Goal: Task Accomplishment & Management: Use online tool/utility

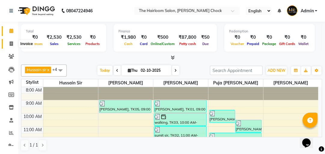
click at [11, 42] on icon at bounding box center [11, 44] width 3 height 5
select select "service"
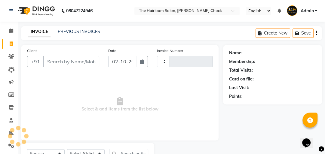
click at [81, 62] on input "Client" at bounding box center [71, 61] width 56 height 11
type input "4019"
select select "5926"
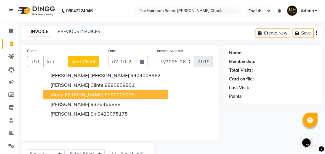
click at [77, 93] on span "Vinay [PERSON_NAME]" at bounding box center [77, 95] width 53 height 6
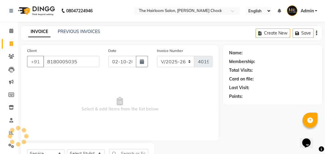
type input "8180005035"
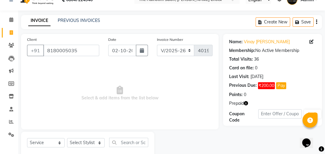
scroll to position [26, 0]
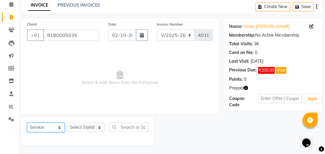
click at [55, 128] on select "Select Service Product Membership Package Voucher Prepaid Gift Card" at bounding box center [46, 127] width 38 height 9
select select "P"
click at [27, 123] on select "Select Service Product Membership Package Voucher Prepaid Gift Card" at bounding box center [46, 127] width 38 height 9
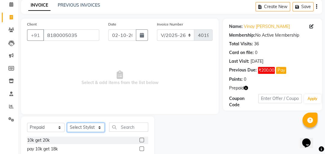
click at [87, 130] on select "Select Stylist [PERSON_NAME] [PERSON_NAME] [PERSON_NAME] sir puja [PERSON_NAME]…" at bounding box center [86, 127] width 38 height 9
select select "41756"
click at [67, 123] on select "Select Stylist [PERSON_NAME] [PERSON_NAME] [PERSON_NAME] sir puja [PERSON_NAME]…" at bounding box center [86, 127] width 38 height 9
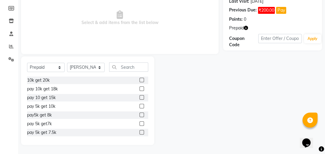
click at [140, 113] on label at bounding box center [142, 115] width 5 height 5
click at [140, 113] on input "checkbox" at bounding box center [142, 115] width 4 height 4
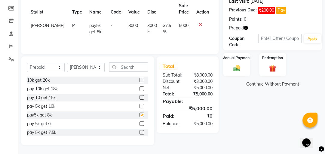
checkbox input "false"
click at [249, 63] on div "Manual Payment" at bounding box center [237, 64] width 28 height 25
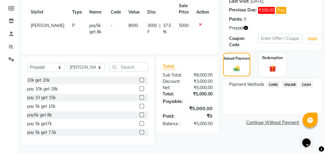
click at [297, 83] on span "ONLINE" at bounding box center [290, 84] width 16 height 7
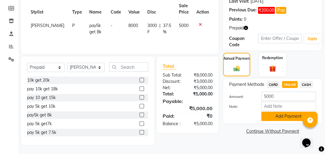
click at [278, 118] on button "Add Payment" at bounding box center [289, 116] width 55 height 9
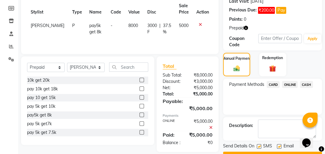
scroll to position [102, 0]
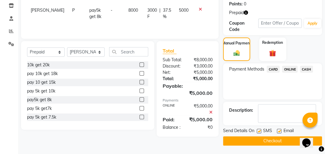
click at [260, 138] on button "Checkout" at bounding box center [272, 141] width 99 height 9
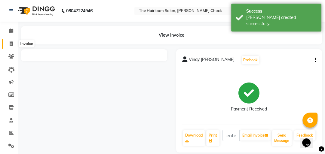
click at [11, 44] on icon at bounding box center [11, 44] width 3 height 5
select select "service"
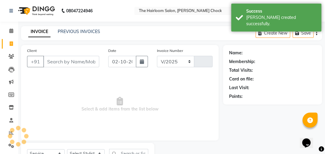
scroll to position [26, 0]
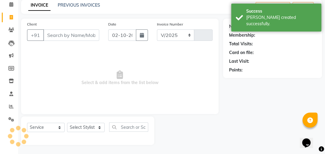
select select "5926"
type input "4020"
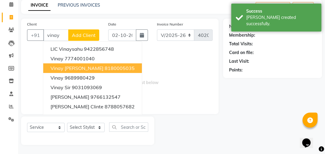
click at [76, 68] on span "Vinay [PERSON_NAME]" at bounding box center [77, 68] width 53 height 6
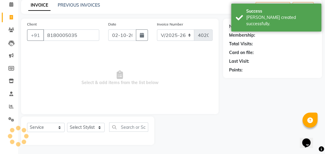
type input "8180005035"
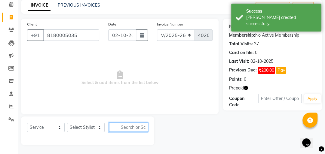
drag, startPoint x: 127, startPoint y: 128, endPoint x: 115, endPoint y: 128, distance: 12.3
click at [126, 128] on input "text" at bounding box center [128, 127] width 39 height 9
click at [82, 128] on select "Select Stylist [PERSON_NAME] [PERSON_NAME] [PERSON_NAME] sir puja [PERSON_NAME]…" at bounding box center [86, 127] width 38 height 9
select select "41756"
click at [67, 123] on select "Select Stylist [PERSON_NAME] [PERSON_NAME] [PERSON_NAME] sir puja [PERSON_NAME]…" at bounding box center [86, 127] width 38 height 9
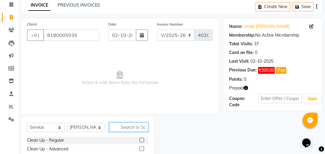
click at [123, 128] on input "text" at bounding box center [128, 127] width 39 height 9
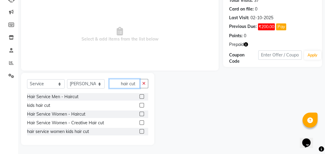
type input "hair cut"
click at [141, 98] on label at bounding box center [142, 97] width 5 height 5
click at [141, 98] on input "checkbox" at bounding box center [142, 97] width 4 height 4
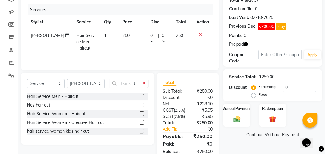
click at [143, 98] on label at bounding box center [142, 96] width 5 height 5
click at [143, 98] on input "checkbox" at bounding box center [142, 97] width 4 height 4
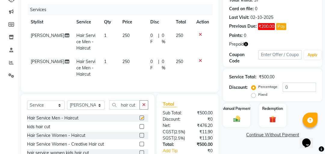
checkbox input "false"
drag, startPoint x: 137, startPoint y: 107, endPoint x: 119, endPoint y: 109, distance: 18.1
click at [114, 108] on input "hair cut" at bounding box center [124, 105] width 31 height 9
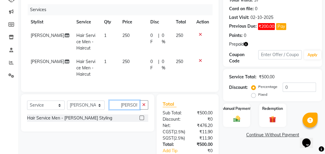
type input "[PERSON_NAME] s"
click at [142, 120] on label at bounding box center [142, 118] width 5 height 5
click at [142, 120] on input "checkbox" at bounding box center [142, 118] width 4 height 4
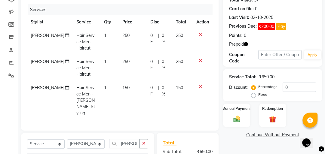
checkbox input "false"
click at [136, 139] on input "[PERSON_NAME] s" at bounding box center [124, 143] width 31 height 9
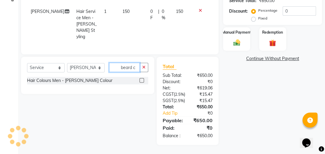
type input "beard c"
click at [141, 78] on label at bounding box center [142, 80] width 5 height 5
click at [141, 79] on input "checkbox" at bounding box center [142, 81] width 4 height 4
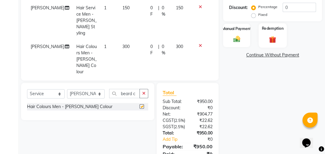
checkbox input "false"
click at [265, 37] on div "Redemption" at bounding box center [273, 35] width 28 height 25
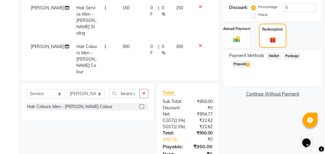
click at [249, 65] on span "2" at bounding box center [247, 65] width 3 height 4
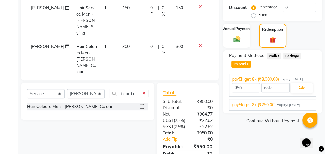
click at [293, 103] on span "Expiry: [DATE]" at bounding box center [288, 105] width 23 height 5
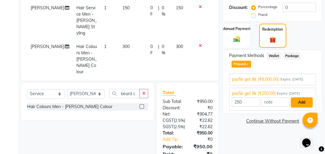
click at [297, 102] on button "Add" at bounding box center [302, 103] width 22 height 10
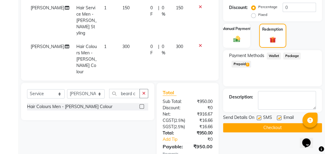
click at [229, 65] on div "Payment Methods Wallet Package Prepaid 2" at bounding box center [272, 68] width 99 height 36
click at [240, 65] on span "Prepaid 2" at bounding box center [242, 64] width 20 height 7
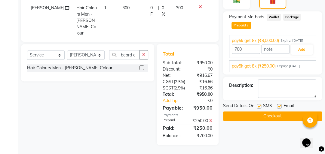
scroll to position [172, 0]
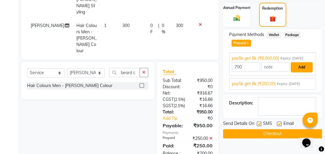
click at [300, 66] on button "Add" at bounding box center [302, 67] width 22 height 10
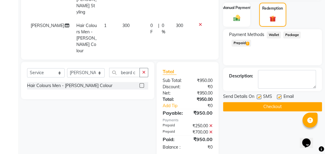
click at [255, 103] on button "Checkout" at bounding box center [272, 106] width 99 height 9
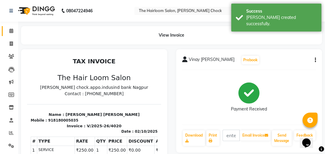
click at [13, 26] on link "Calendar" at bounding box center [9, 31] width 14 height 10
